Goal: Information Seeking & Learning: Learn about a topic

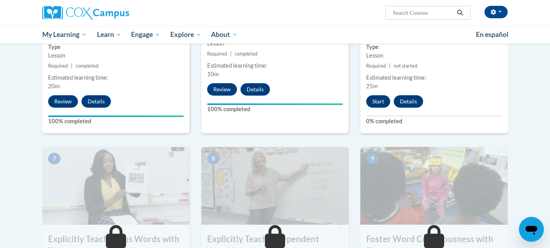
scroll to position [486, 0]
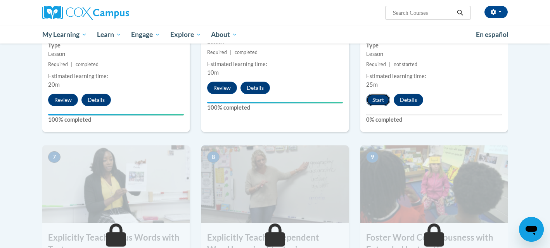
click at [385, 99] on button "Start" at bounding box center [378, 100] width 24 height 12
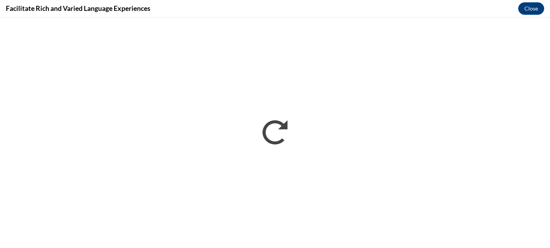
scroll to position [0, 0]
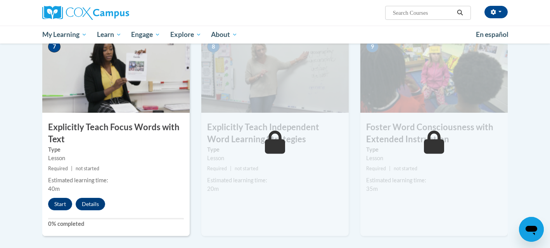
scroll to position [594, 0]
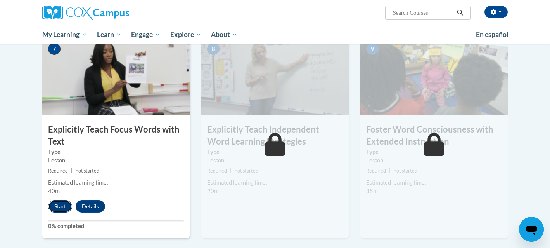
click at [62, 207] on button "Start" at bounding box center [60, 206] width 24 height 12
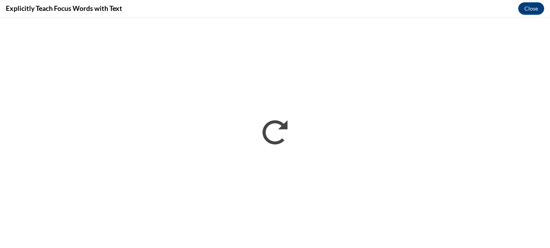
scroll to position [0, 0]
